Goal: Transaction & Acquisition: Purchase product/service

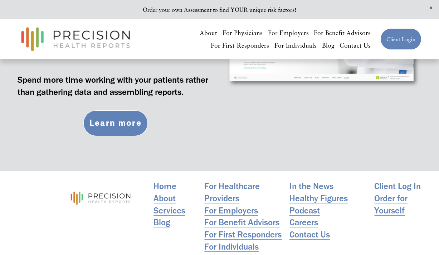
scroll to position [2567, 0]
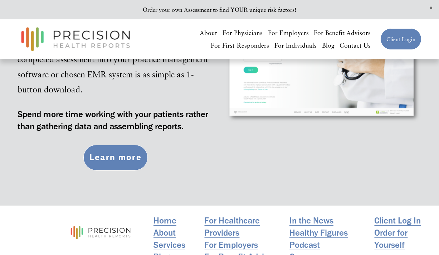
click at [120, 171] on link "Learn more" at bounding box center [115, 158] width 64 height 26
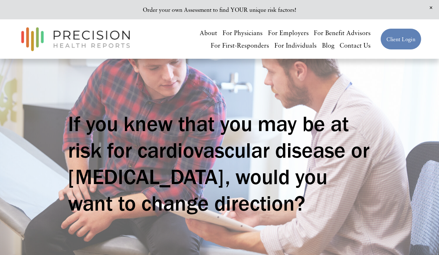
click at [100, 34] on img at bounding box center [76, 39] width 116 height 30
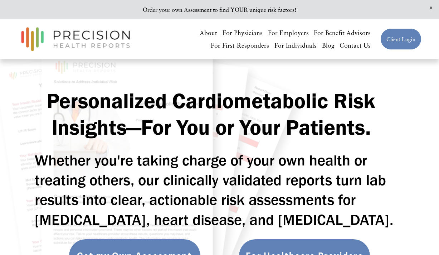
scroll to position [15, 0]
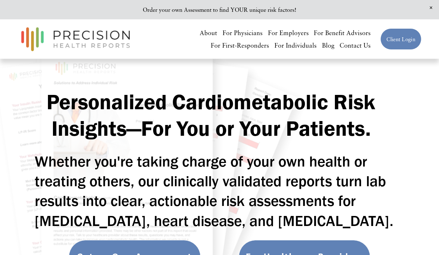
click at [164, 244] on link "Get my Own Assessment" at bounding box center [135, 257] width 132 height 34
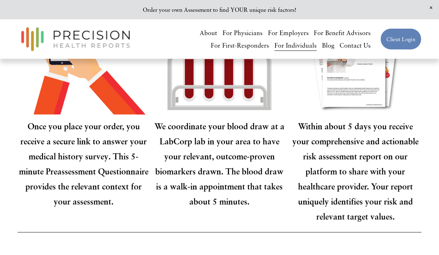
scroll to position [783, 0]
